Goal: Transaction & Acquisition: Purchase product/service

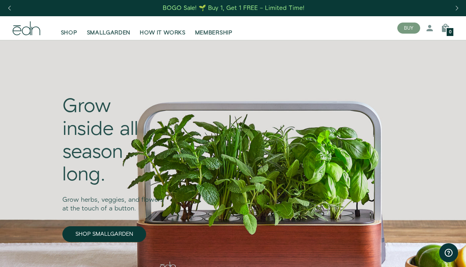
click at [169, 6] on div "BOGO Sale! 🌱 Buy 1, Get 1 FREE – Limited Time!" at bounding box center [234, 8] width 142 height 8
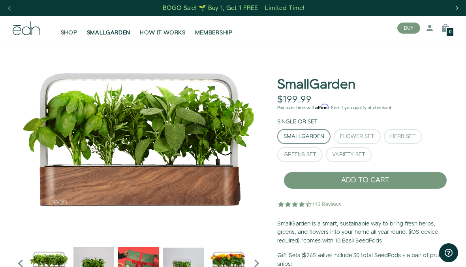
click at [107, 32] on span "SMALLGARDEN" at bounding box center [109, 33] width 44 height 8
click at [103, 30] on span "SMALLGARDEN" at bounding box center [109, 33] width 44 height 8
click at [408, 29] on button "BUY" at bounding box center [408, 28] width 23 height 11
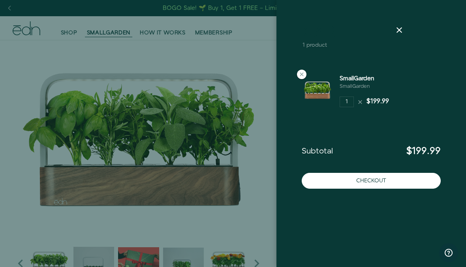
click at [102, 25] on div at bounding box center [233, 133] width 466 height 267
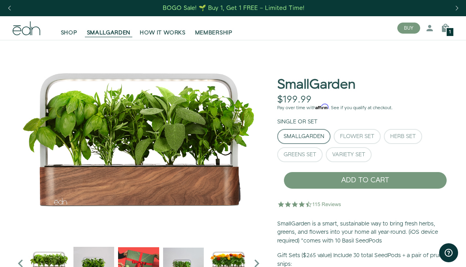
click at [102, 30] on span "SMALLGARDEN" at bounding box center [109, 33] width 44 height 8
click at [111, 32] on span "SMALLGARDEN" at bounding box center [109, 33] width 44 height 8
